Goal: Information Seeking & Learning: Learn about a topic

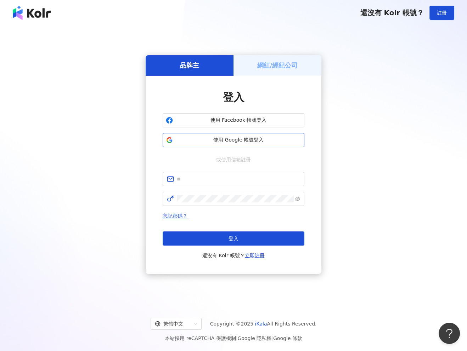
click at [235, 145] on button "使用 Google 帳號登入" at bounding box center [234, 140] width 142 height 14
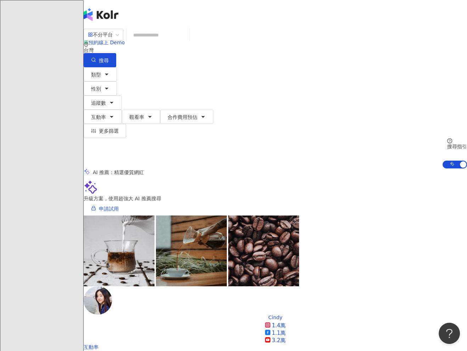
scroll to position [213, 0]
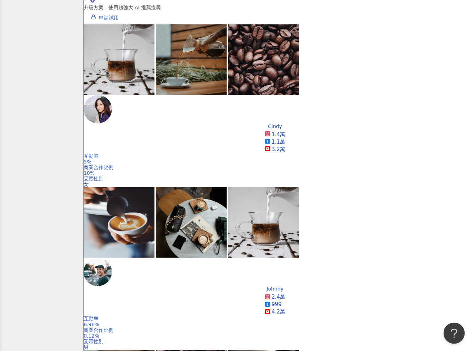
click at [43, 72] on div "全新功能上線 效益預測報告 AI 助力預估成效，一鍵建立提案。挑選想合作的網紅，AI 便能替您預估成效！除了貼文觸及數、分享數...等數據預測，更能預估口碑價…" at bounding box center [236, 175] width 472 height 351
click at [368, 111] on div "全新功能上線 效益預測報告 AI 助力預估成效，一鍵建立提案。挑選想合作的網紅，AI 便能替您預估成效！除了貼文觸及數、分享數...等數據預測，更能預估口碑價…" at bounding box center [236, 175] width 472 height 351
click at [376, 116] on div "全新功能上線 效益預測報告 AI 助力預估成效，一鍵建立提案。挑選想合作的網紅，AI 便能替您預估成效！除了貼文觸及數、分享數...等數據預測，更能預估口碑價…" at bounding box center [236, 175] width 472 height 351
click at [369, 112] on div "全新功能上線 效益預測報告 AI 助力預估成效，一鍵建立提案。挑選想合作的網紅，AI 便能替您預估成效！除了貼文觸及數、分享數...等數據預測，更能預估口碑價…" at bounding box center [236, 175] width 472 height 351
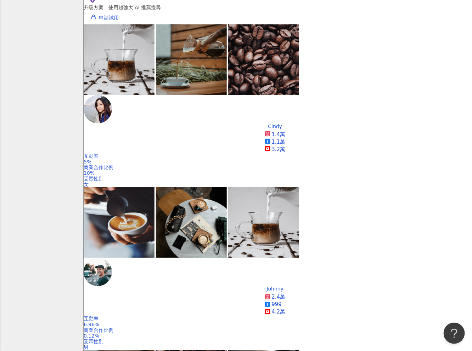
click at [268, 44] on div "全新功能上線 效益預測報告 AI 助力預估成效，一鍵建立提案。挑選想合作的網紅，AI 便能替您預估成效！除了貼文觸及數、分享數...等數據預測，更能預估口碑價…" at bounding box center [236, 175] width 472 height 351
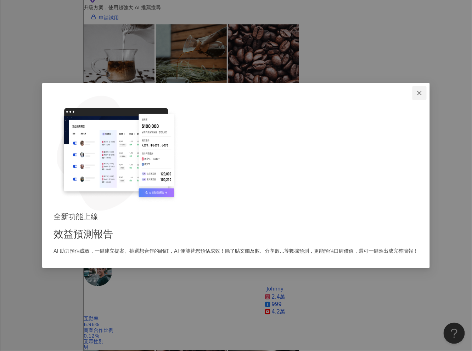
click at [412, 100] on button "Close" at bounding box center [419, 93] width 14 height 14
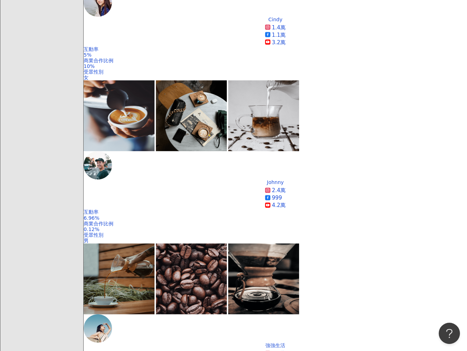
scroll to position [319, 0]
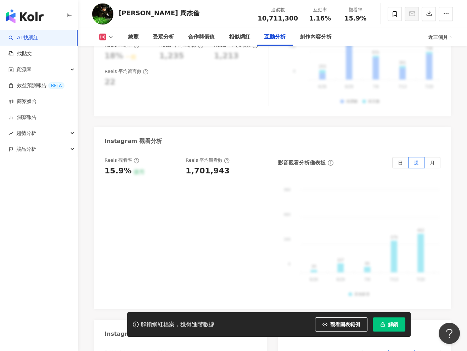
scroll to position [1558, 0]
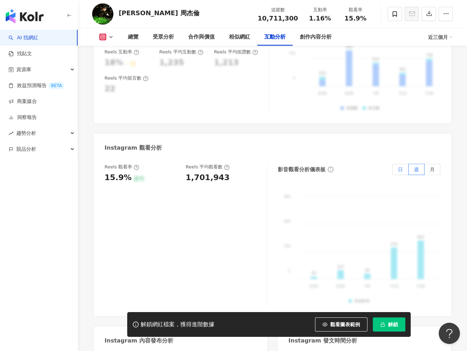
click at [397, 164] on label "日" at bounding box center [400, 169] width 16 height 11
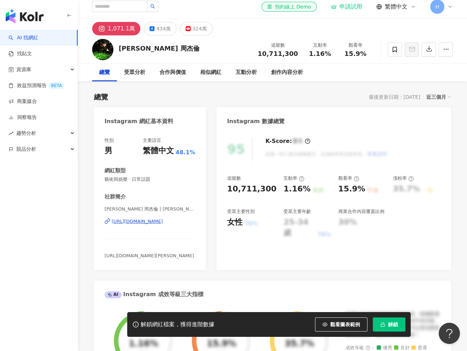
scroll to position [0, 0]
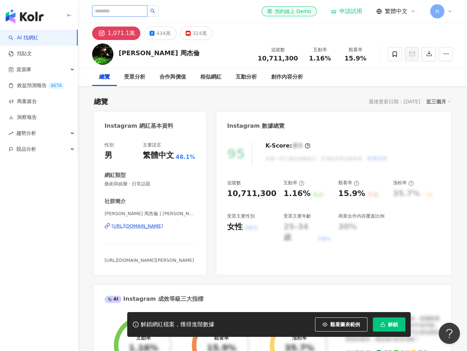
click at [131, 12] on input "search" at bounding box center [119, 10] width 55 height 11
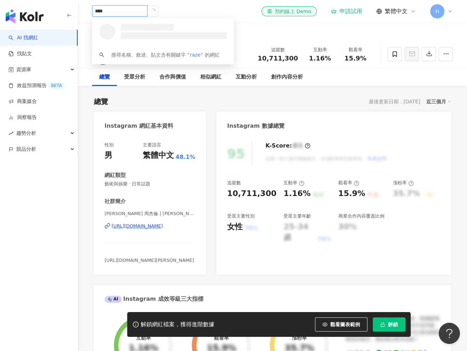
type input "*****"
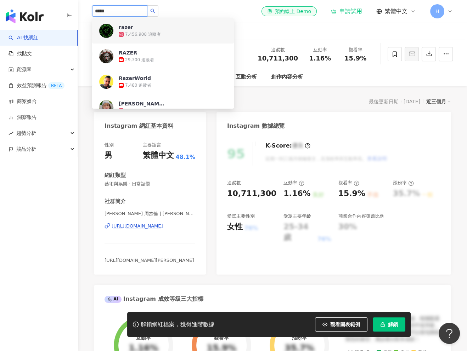
click at [160, 31] on div "7,456,908 追蹤者" at bounding box center [173, 34] width 108 height 7
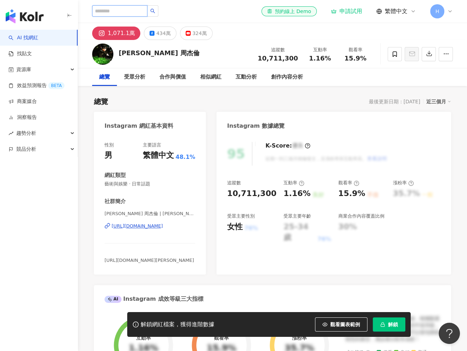
click at [118, 13] on input "search" at bounding box center [119, 10] width 55 height 11
click at [119, 11] on input "search" at bounding box center [119, 10] width 55 height 11
type input "*"
type input "*******"
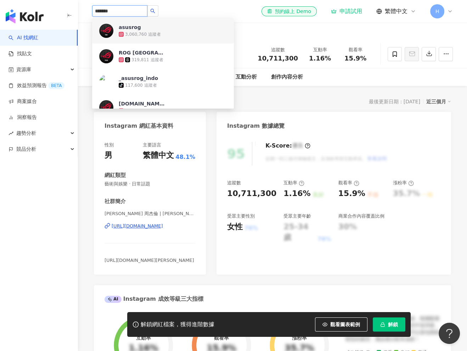
click at [177, 34] on div "3,060,760 追蹤者" at bounding box center [173, 34] width 108 height 7
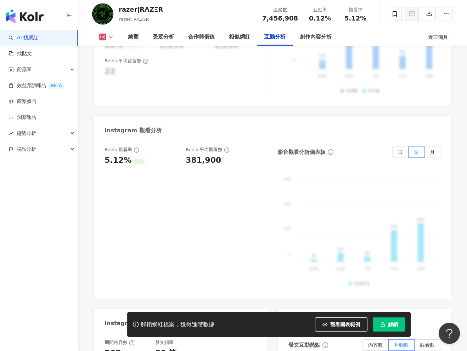
scroll to position [1558, 0]
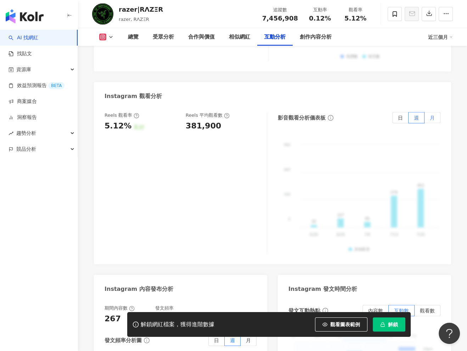
click at [431, 122] on label "月" at bounding box center [432, 117] width 16 height 11
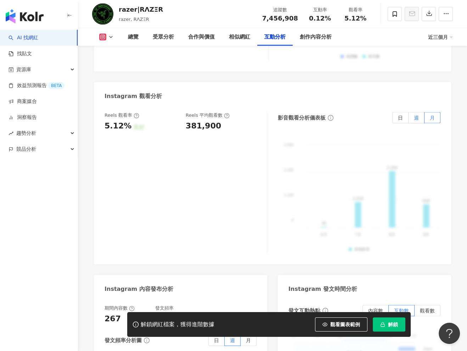
drag, startPoint x: 420, startPoint y: 120, endPoint x: 414, endPoint y: 119, distance: 6.5
click at [420, 120] on label "週" at bounding box center [416, 117] width 16 height 11
click at [412, 119] on span at bounding box center [416, 118] width 16 height 11
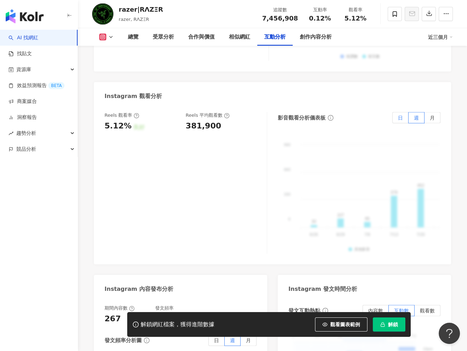
click at [403, 118] on label "日" at bounding box center [400, 117] width 16 height 11
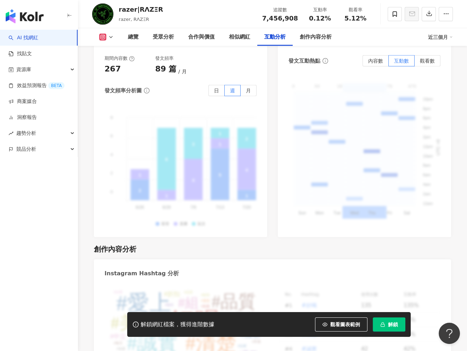
scroll to position [1809, 0]
click at [392, 325] on span "解鎖" at bounding box center [393, 325] width 10 height 6
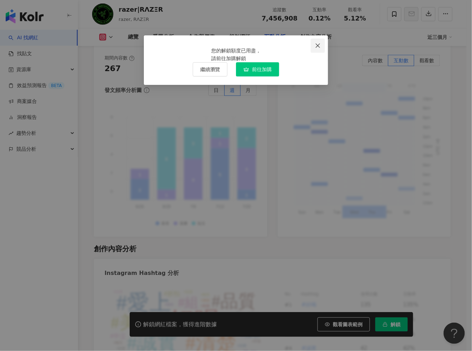
click at [320, 46] on icon "close" at bounding box center [318, 46] width 6 height 6
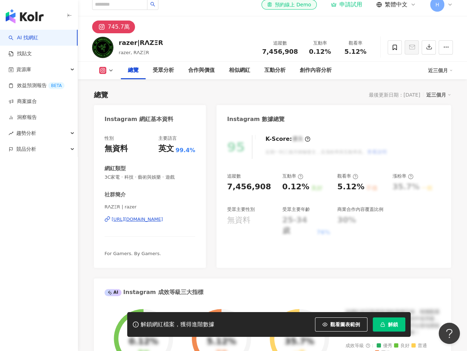
scroll to position [0, 0]
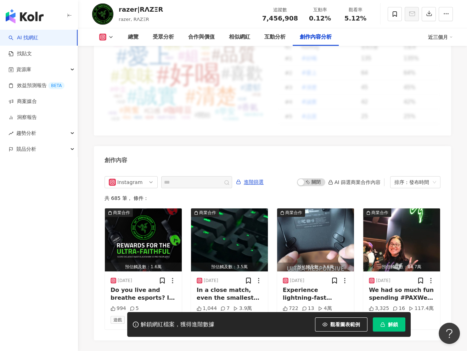
scroll to position [2090, 0]
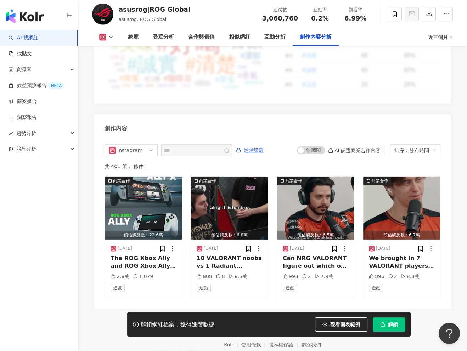
scroll to position [2125, 0]
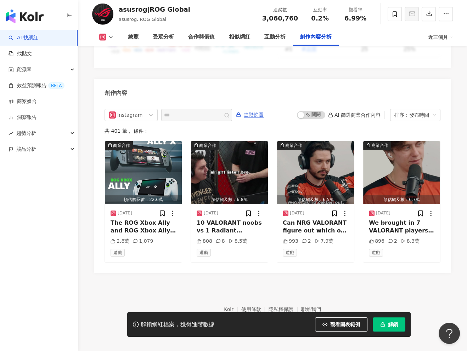
click at [421, 110] on div "Instagram 進階篩選 啟動 關閉 AI 篩選商業合作內容 排序：發布時間 共 401 筆 ， 條件： 商業合作 預估觸及數：22.6萬 2025/8/…" at bounding box center [272, 187] width 357 height 171
click at [423, 121] on div "排序：發布時間" at bounding box center [411, 114] width 35 height 11
click at [322, 97] on div "創作內容" at bounding box center [272, 90] width 357 height 23
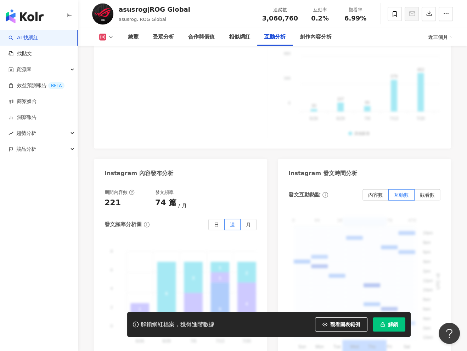
scroll to position [1669, 0]
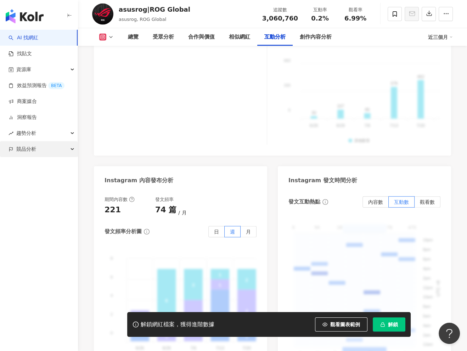
click at [36, 154] on div "競品分析" at bounding box center [39, 149] width 78 height 16
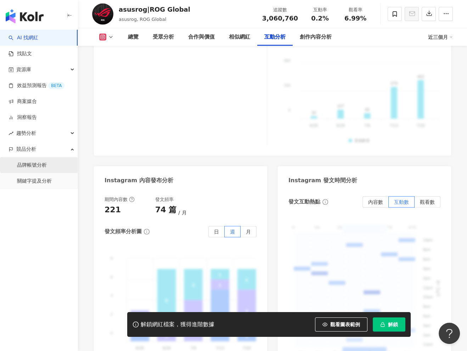
drag, startPoint x: 33, startPoint y: 166, endPoint x: 63, endPoint y: 161, distance: 31.3
click at [33, 166] on link "品牌帳號分析" at bounding box center [32, 165] width 30 height 7
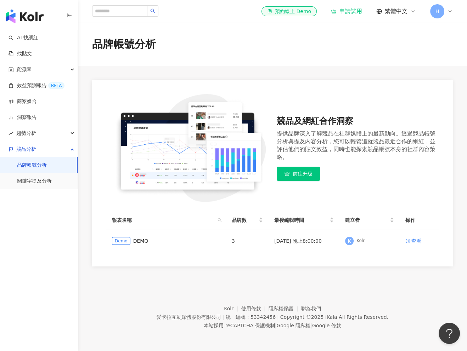
scroll to position [33, 0]
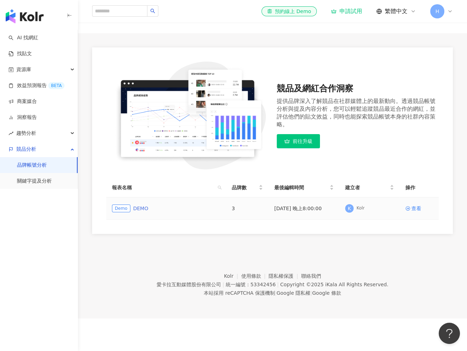
click at [141, 209] on link "DEMO" at bounding box center [140, 209] width 15 height 8
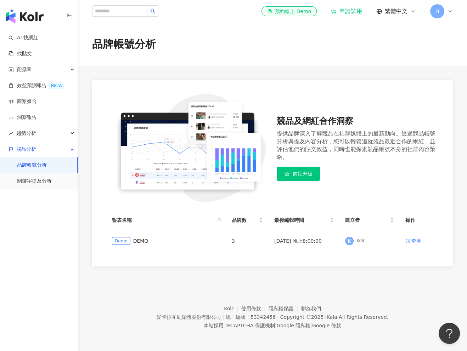
scroll to position [33, 0]
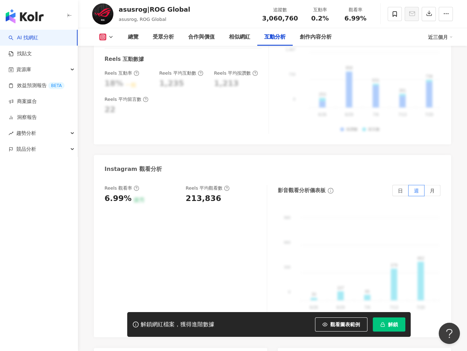
scroll to position [1806, 0]
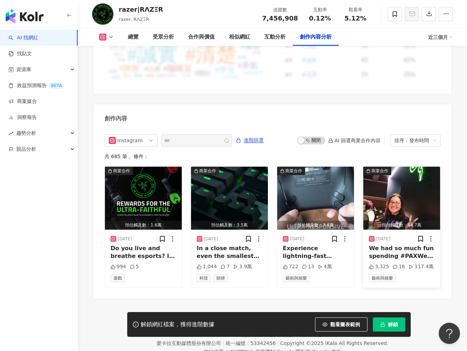
scroll to position [2090, 0]
click at [135, 257] on div "Do you live and breathe esports? If you’re a hardcore fan of Razer and Team Raz…" at bounding box center [144, 253] width 66 height 16
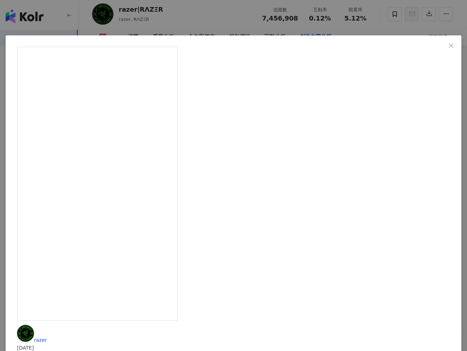
scroll to position [2120, 0]
click at [444, 44] on span "Close" at bounding box center [451, 46] width 14 height 6
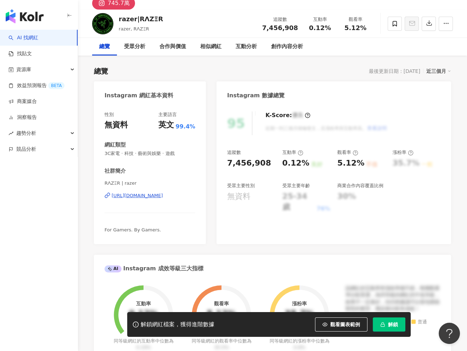
scroll to position [0, 0]
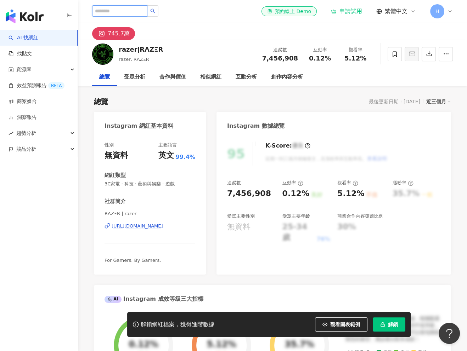
click at [119, 11] on input "search" at bounding box center [119, 10] width 55 height 11
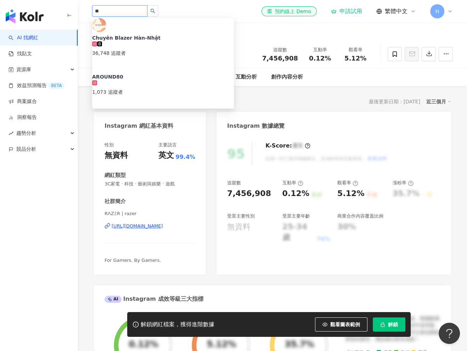
type input "*"
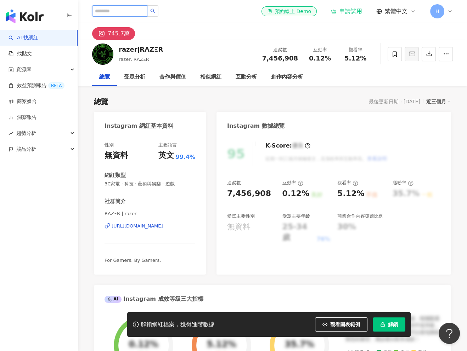
click at [121, 14] on input "search" at bounding box center [119, 10] width 55 height 11
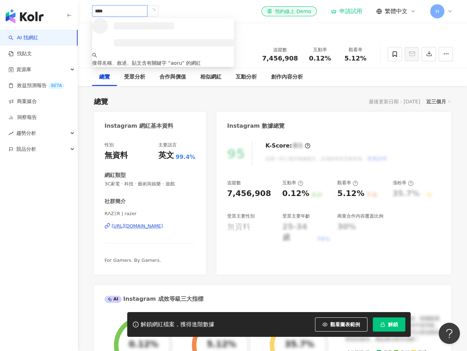
type input "*****"
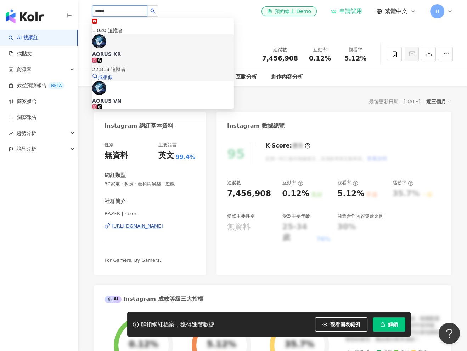
scroll to position [71, 0]
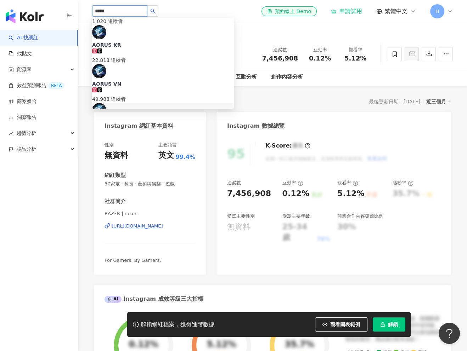
click at [154, 134] on div "1,683,345 追蹤者" at bounding box center [163, 138] width 142 height 8
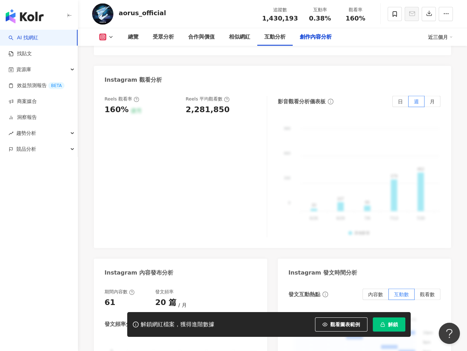
scroll to position [2135, 0]
